Goal: Navigation & Orientation: Go to known website

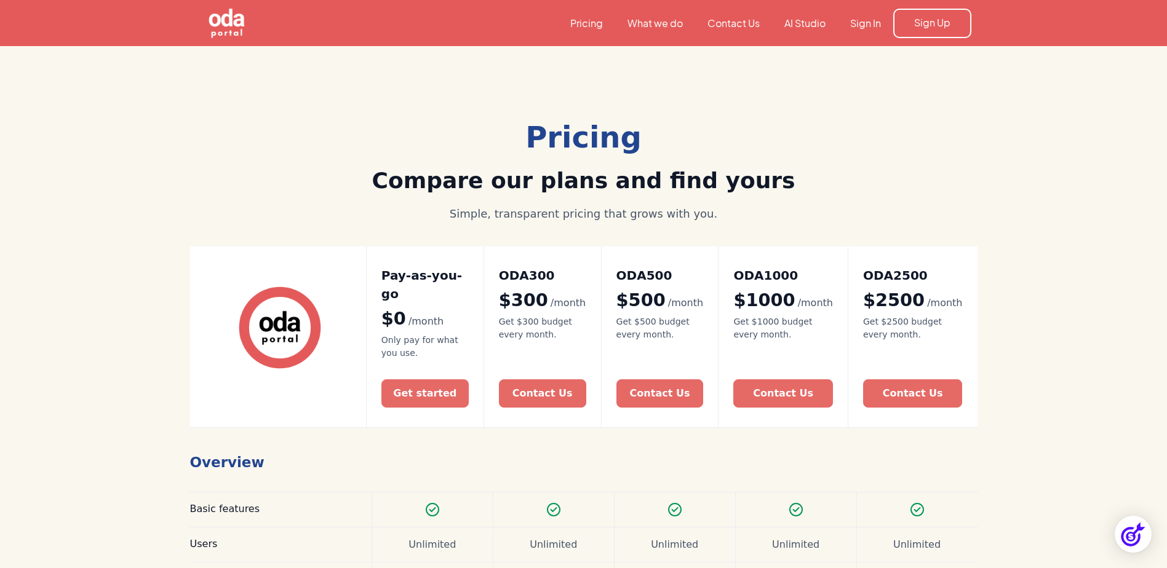
click at [238, 33] on img "home" at bounding box center [227, 23] width 102 height 102
